Goal: Information Seeking & Learning: Compare options

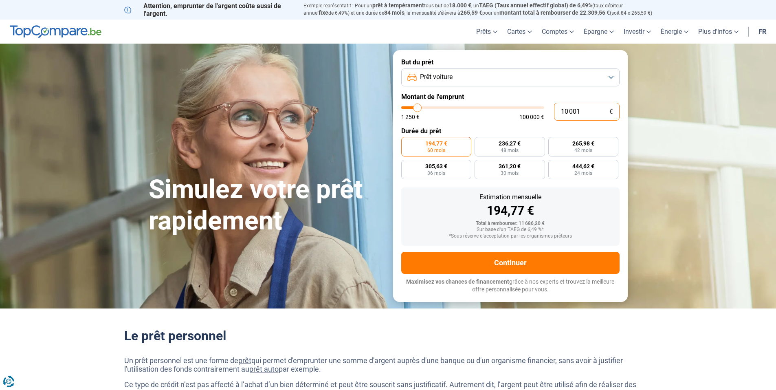
drag, startPoint x: 582, startPoint y: 110, endPoint x: 553, endPoint y: 110, distance: 28.9
click at [553, 110] on div "10 001 € 1 250 € 100 000 €" at bounding box center [510, 112] width 218 height 18
type input "1"
type input "1250"
type input "15"
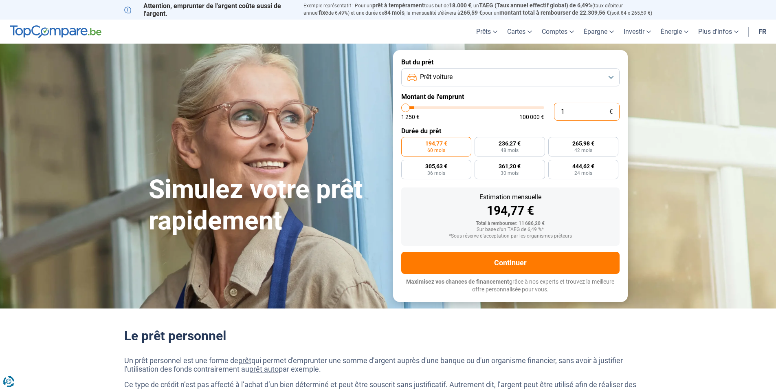
type input "1250"
type input "150"
type input "1250"
type input "1 500"
type input "1500"
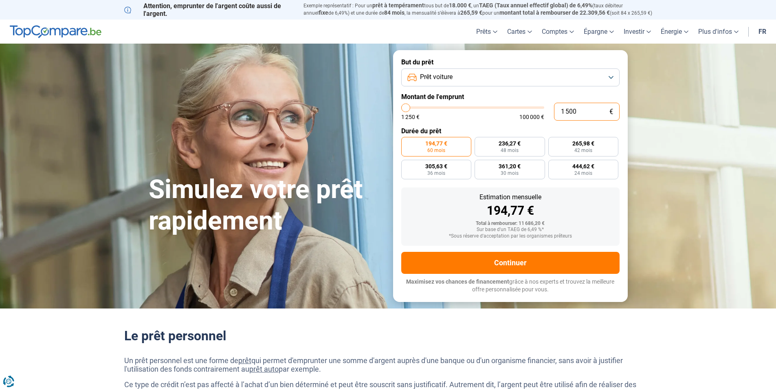
type input "15 000"
type input "15000"
